Goal: Task Accomplishment & Management: Use online tool/utility

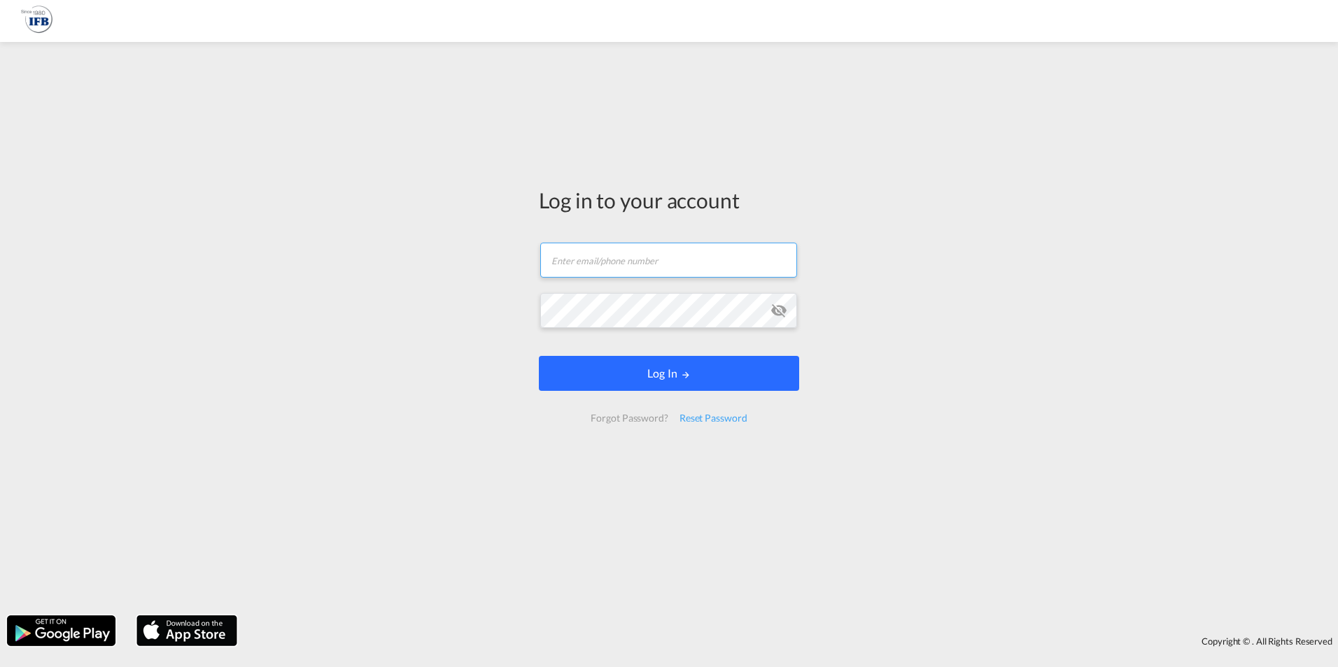
type input "[PERSON_NAME][EMAIL_ADDRESS][PERSON_NAME][DOMAIN_NAME]"
click at [663, 382] on button "Log In" at bounding box center [669, 373] width 260 height 35
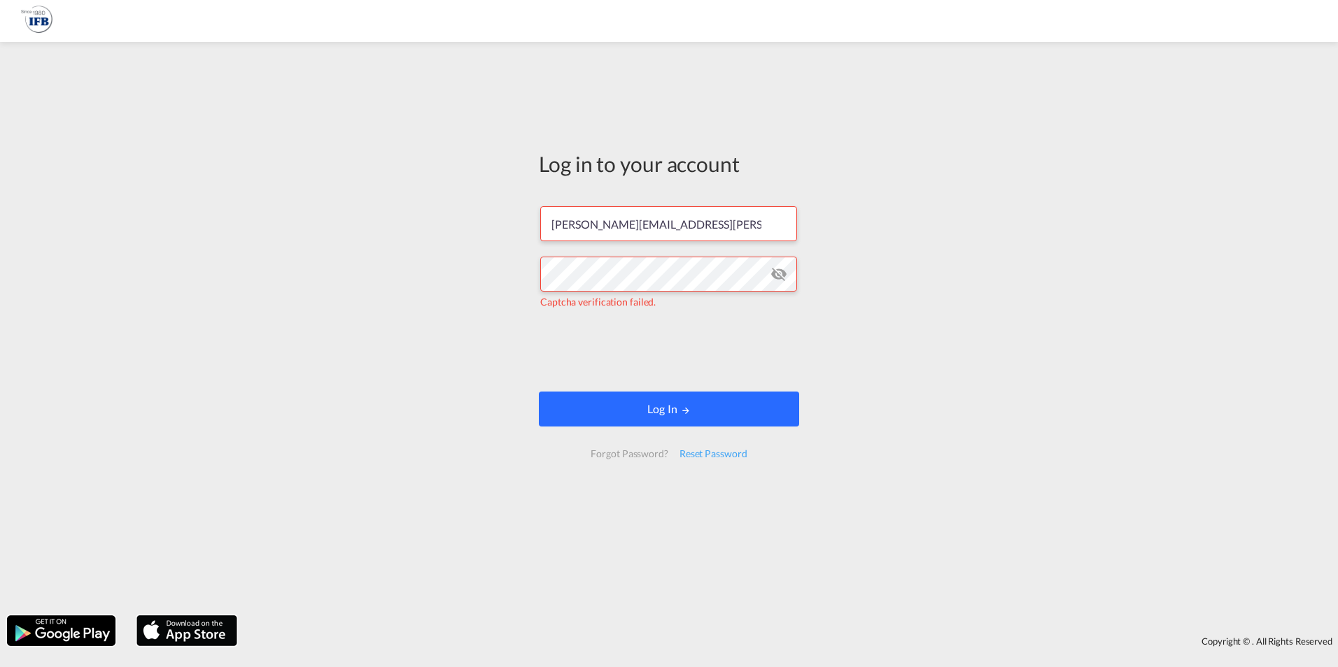
click at [615, 414] on button "Log In" at bounding box center [669, 409] width 260 height 35
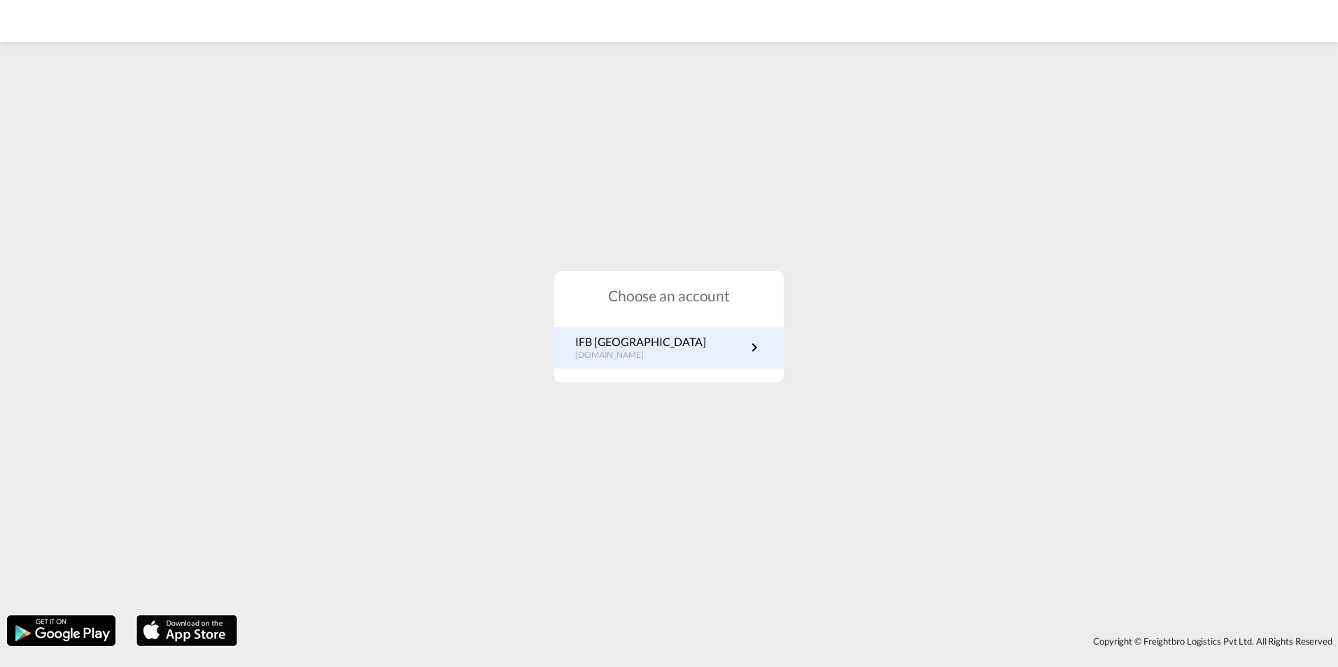
click at [613, 346] on p "IFB [GEOGRAPHIC_DATA]" at bounding box center [640, 341] width 131 height 15
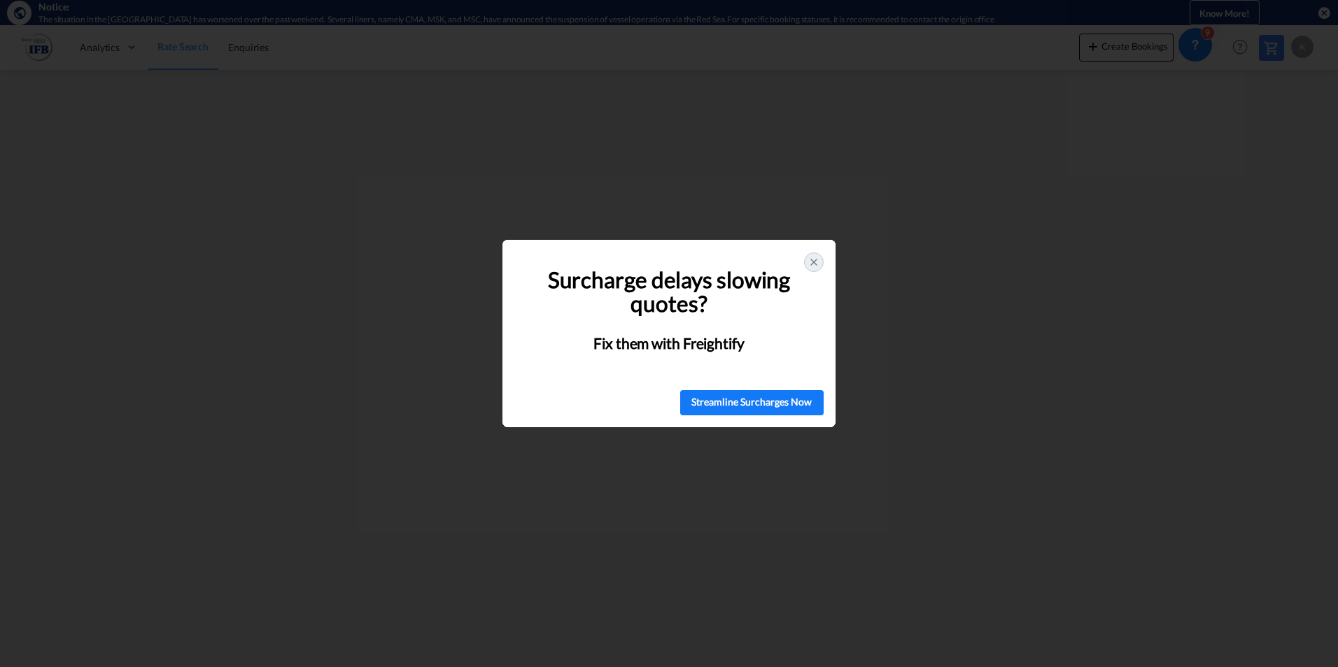
click at [817, 260] on icon at bounding box center [813, 262] width 11 height 11
